Goal: Task Accomplishment & Management: Manage account settings

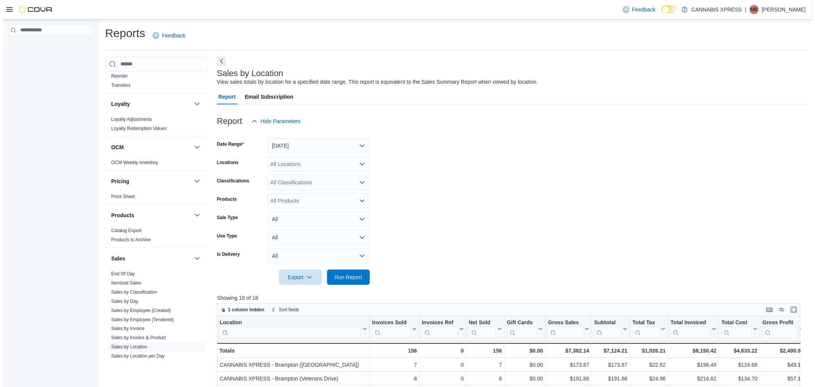
scroll to position [425, 0]
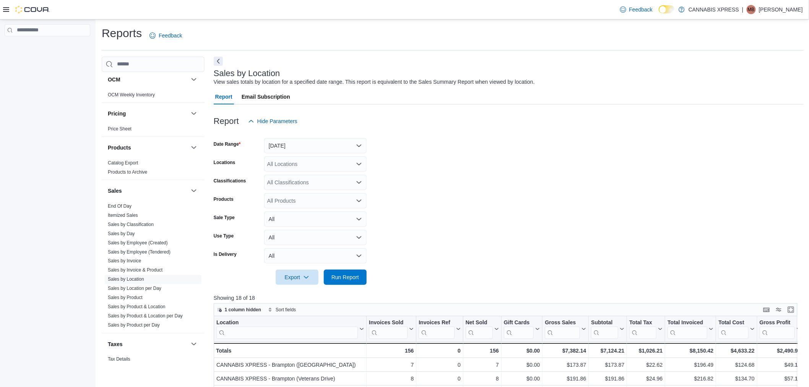
drag, startPoint x: 157, startPoint y: 253, endPoint x: 287, endPoint y: 210, distance: 137.2
click at [157, 253] on link "Sales by Employee (Tendered)" at bounding box center [139, 251] width 63 height 5
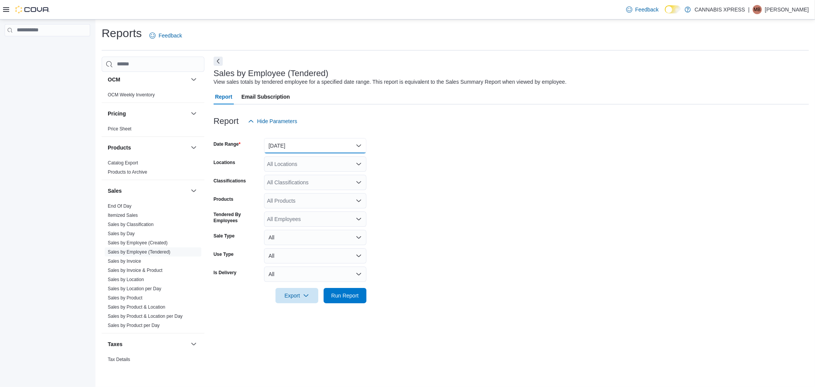
click at [299, 151] on button "Yesterday" at bounding box center [315, 145] width 102 height 15
click at [290, 174] on span "Today" at bounding box center [319, 176] width 87 height 9
click at [294, 143] on button "Today" at bounding box center [315, 145] width 102 height 15
click at [295, 161] on span "Custom Date" at bounding box center [319, 160] width 87 height 9
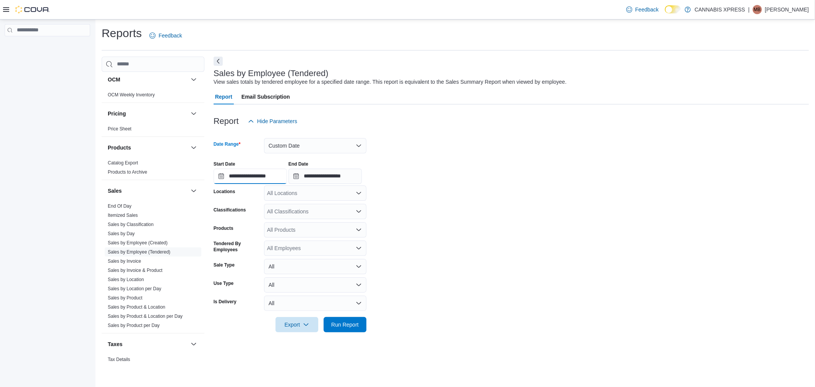
click at [255, 173] on input "**********" at bounding box center [250, 176] width 73 height 15
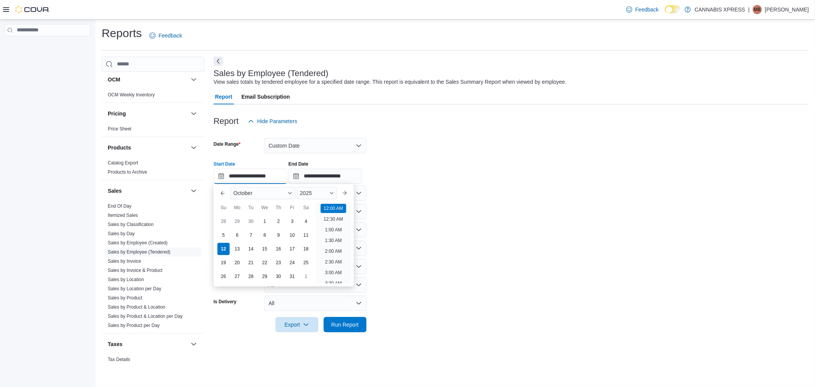
scroll to position [24, 0]
click at [239, 236] on div "6" at bounding box center [236, 234] width 13 height 13
type input "**********"
click at [338, 174] on input "**********" at bounding box center [325, 176] width 73 height 15
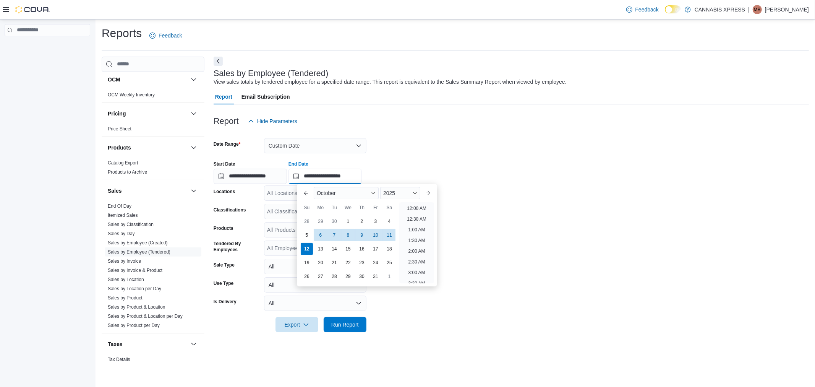
scroll to position [434, 0]
click at [305, 247] on div "12" at bounding box center [306, 248] width 13 height 13
click at [582, 237] on form "**********" at bounding box center [511, 230] width 595 height 203
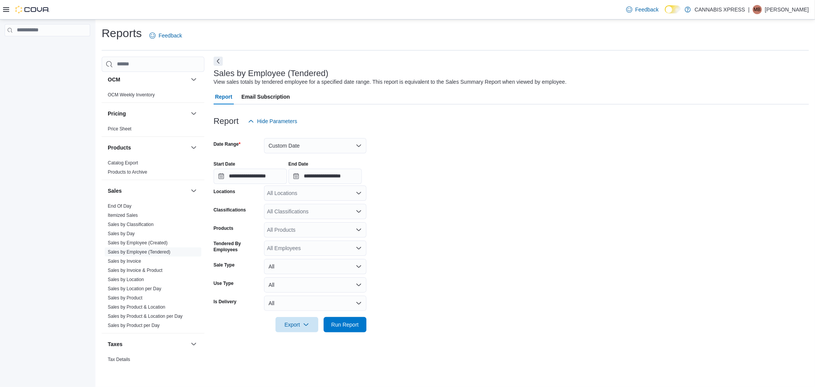
click at [319, 196] on div "All Locations" at bounding box center [315, 192] width 102 height 15
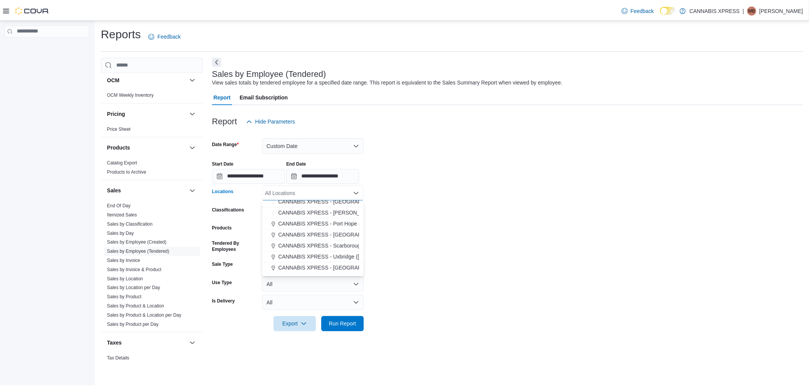
scroll to position [85, 0]
click at [323, 229] on span "CANNABIS XPRESS - [GEOGRAPHIC_DATA] ([GEOGRAPHIC_DATA])" at bounding box center [367, 232] width 172 height 8
click at [351, 329] on span "Run Report" at bounding box center [345, 323] width 34 height 15
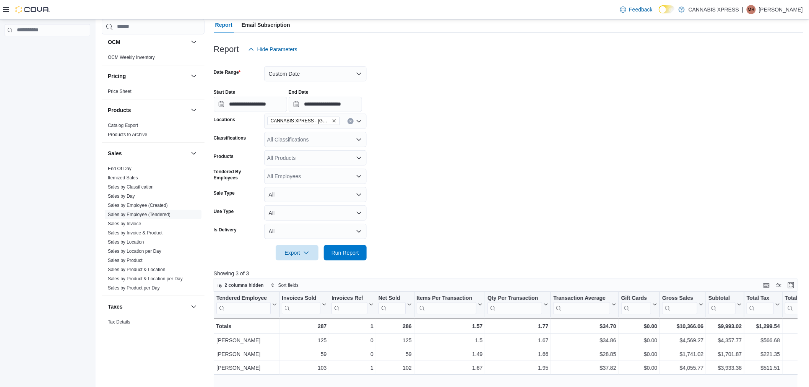
scroll to position [255, 0]
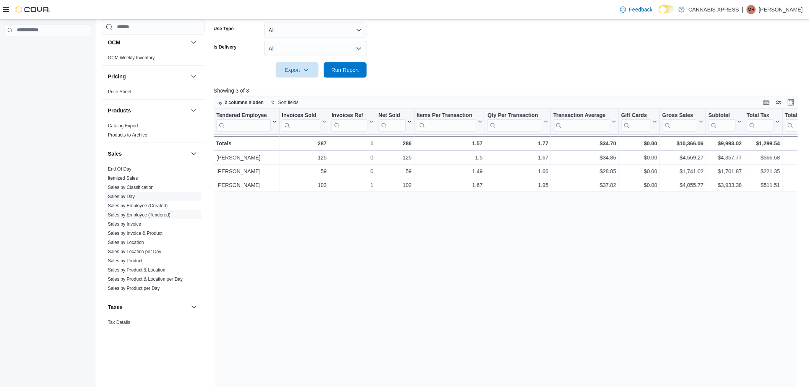
drag, startPoint x: 141, startPoint y: 242, endPoint x: 156, endPoint y: 237, distance: 15.7
click at [141, 242] on link "Sales by Location" at bounding box center [126, 241] width 36 height 5
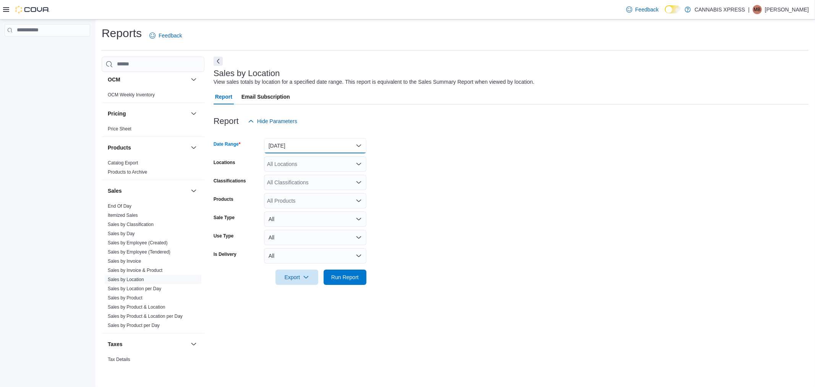
click at [281, 143] on button "Yesterday" at bounding box center [315, 145] width 102 height 15
click at [282, 175] on span "Today" at bounding box center [319, 176] width 87 height 9
click at [346, 279] on span "Run Report" at bounding box center [345, 277] width 28 height 8
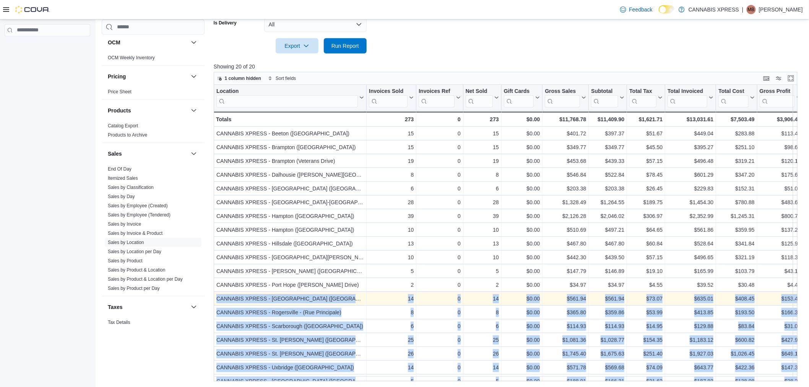
drag, startPoint x: 302, startPoint y: 299, endPoint x: 205, endPoint y: 297, distance: 97.5
click at [348, 49] on span "Run Report" at bounding box center [345, 46] width 28 height 8
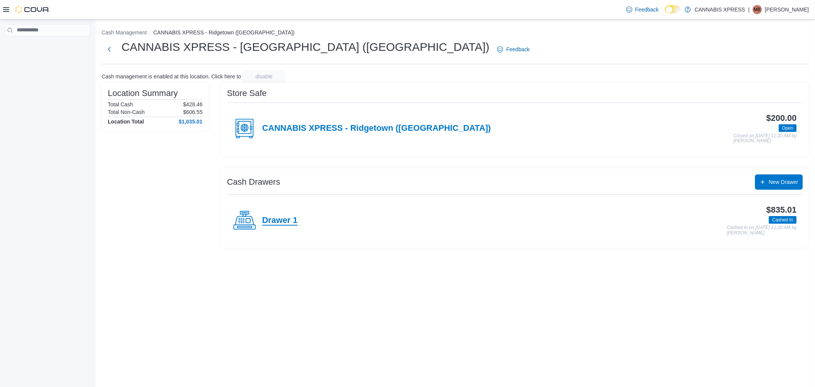
click at [283, 219] on h4 "Drawer 1" at bounding box center [280, 221] width 36 height 10
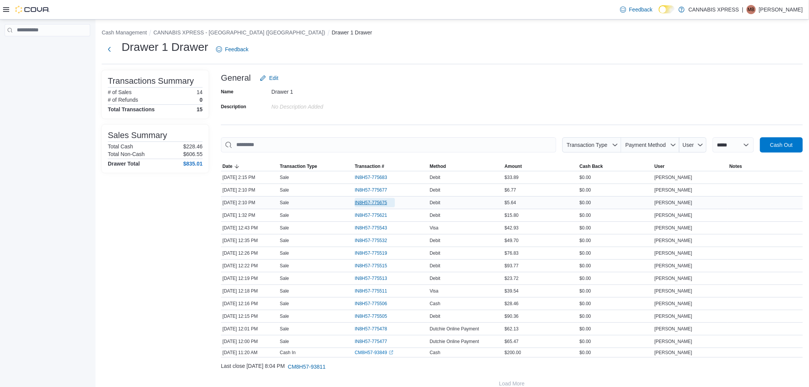
click at [366, 206] on span "IN8H57-775675" at bounding box center [375, 202] width 40 height 9
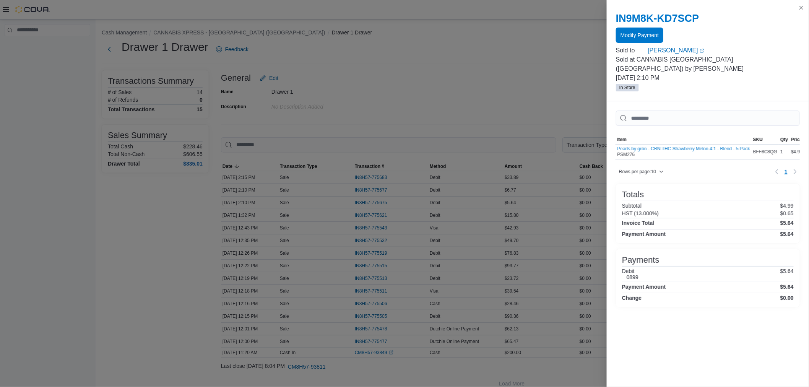
click at [621, 27] on div "IN9M8K-KD7SCP Modify Payment" at bounding box center [708, 27] width 184 height 31
click at [626, 31] on span "Modify Payment" at bounding box center [639, 34] width 38 height 15
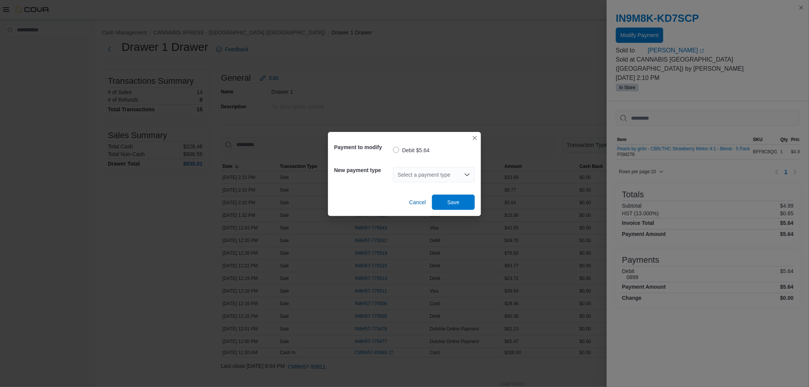
click at [417, 174] on div "Select a payment type" at bounding box center [434, 174] width 82 height 15
type input "***"
click at [420, 189] on span "Mas terCard" at bounding box center [438, 188] width 63 height 8
click at [447, 205] on span "Save" at bounding box center [453, 202] width 12 height 8
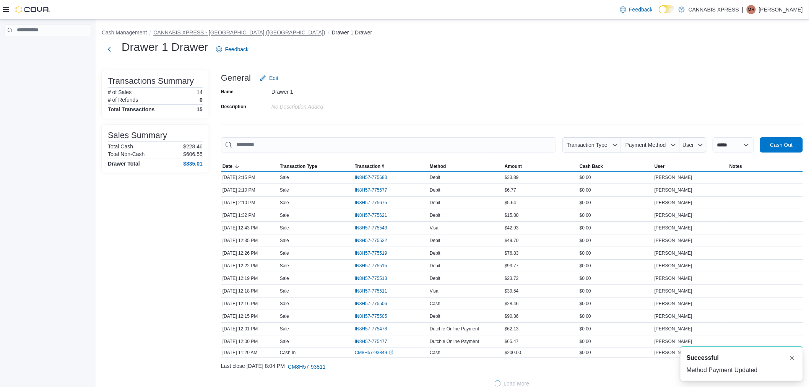
click at [242, 32] on button "CANNABIS XPRESS - [GEOGRAPHIC_DATA] ([GEOGRAPHIC_DATA])" at bounding box center [239, 32] width 172 height 6
